Goal: Check status

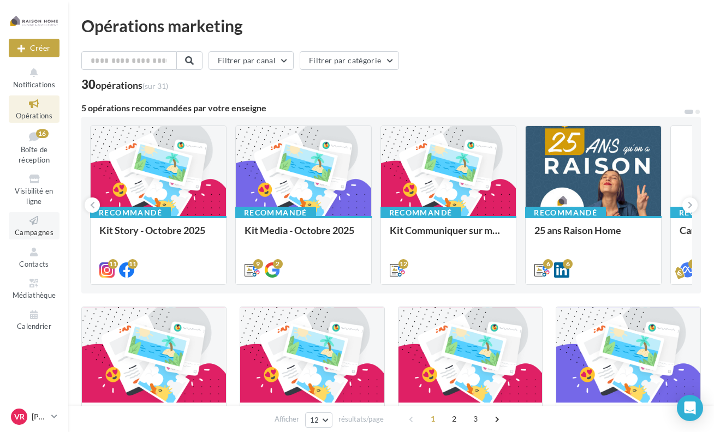
click at [32, 222] on icon at bounding box center [34, 221] width 44 height 13
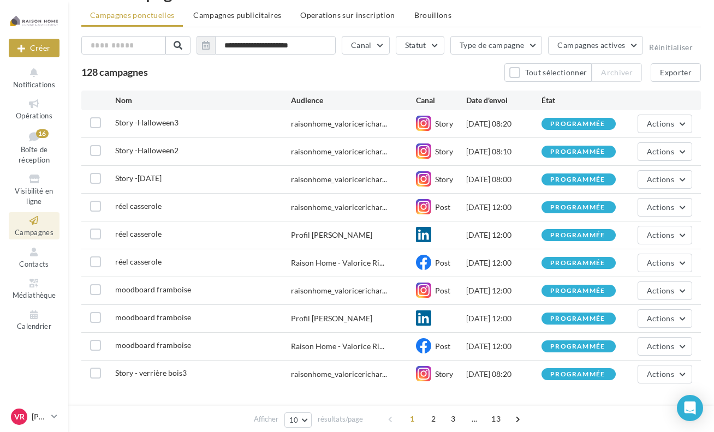
scroll to position [64, 0]
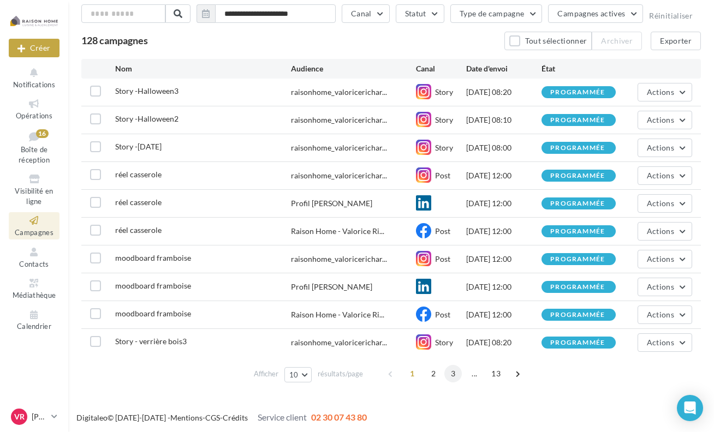
click at [454, 380] on span "3" at bounding box center [452, 373] width 17 height 17
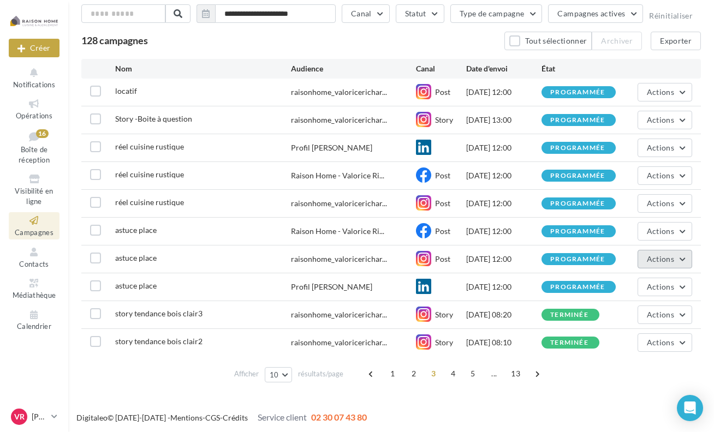
click at [669, 263] on button "Actions" at bounding box center [665, 259] width 55 height 19
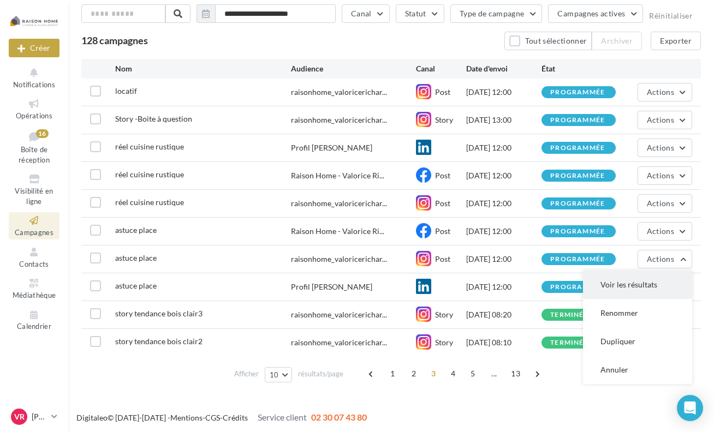
click at [657, 284] on button "Voir les résultats" at bounding box center [637, 285] width 109 height 28
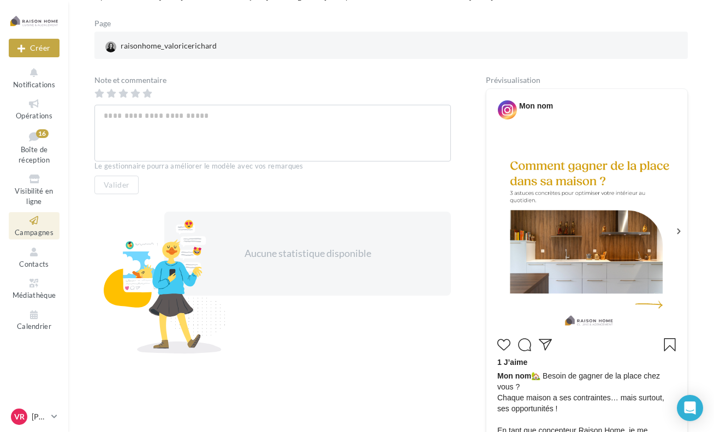
scroll to position [55, 0]
